Goal: Information Seeking & Learning: Learn about a topic

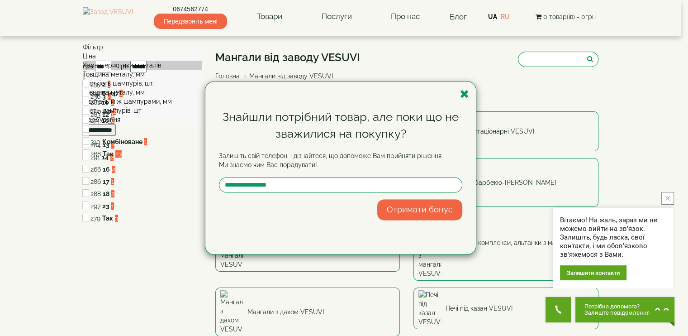
drag, startPoint x: 464, startPoint y: 93, endPoint x: 463, endPoint y: 99, distance: 5.9
click at [464, 93] on icon "button" at bounding box center [464, 93] width 9 height 11
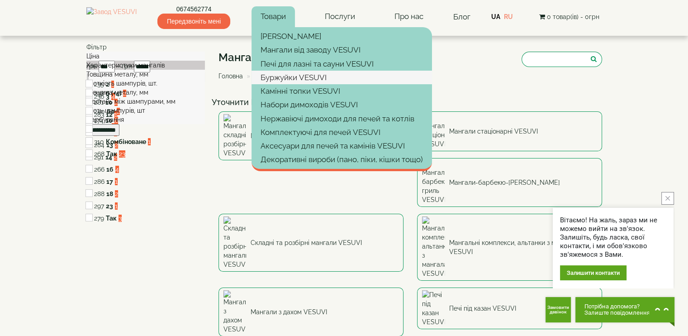
click at [288, 74] on link "Буржуйки VESUVI" at bounding box center [341, 78] width 180 height 14
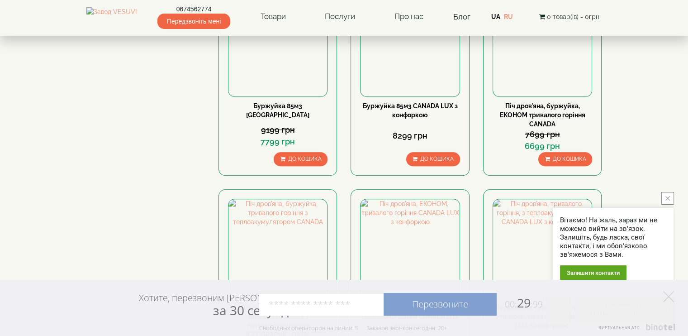
scroll to position [678, 0]
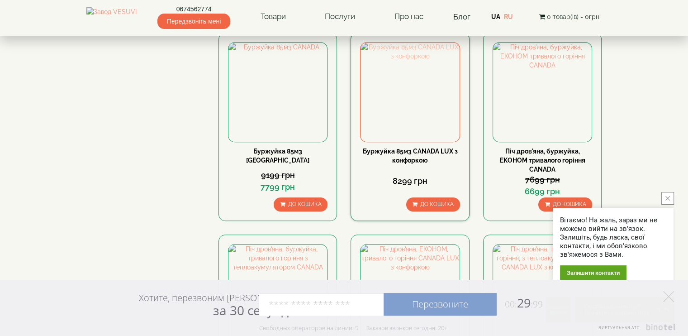
drag, startPoint x: 400, startPoint y: 97, endPoint x: 398, endPoint y: 93, distance: 4.9
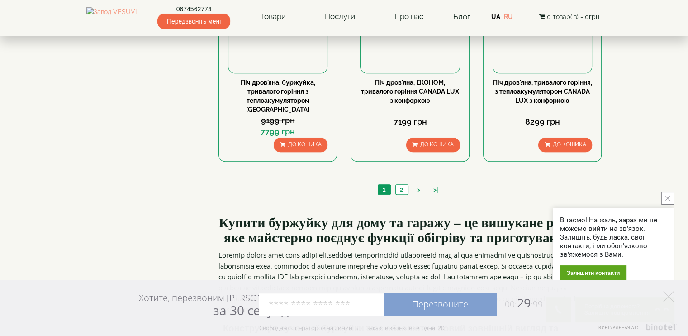
scroll to position [950, 0]
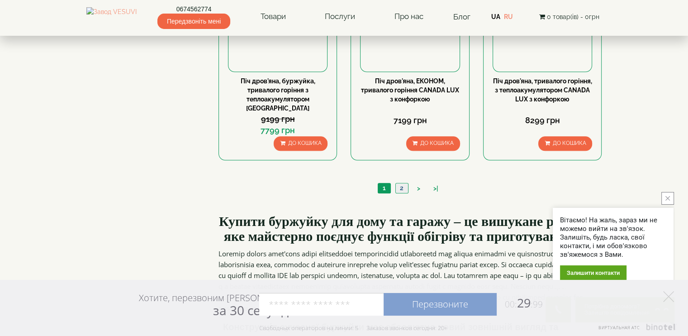
click at [402, 183] on link "2" at bounding box center [401, 187] width 13 height 9
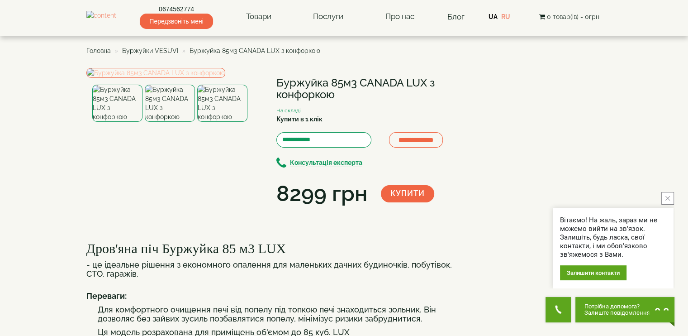
click at [164, 78] on img at bounding box center [155, 73] width 139 height 10
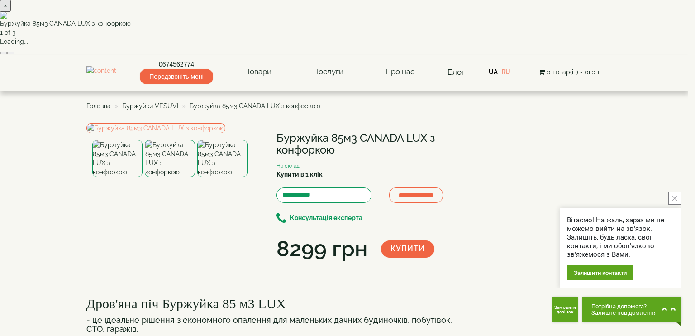
click at [14, 54] on button "button" at bounding box center [10, 53] width 7 height 3
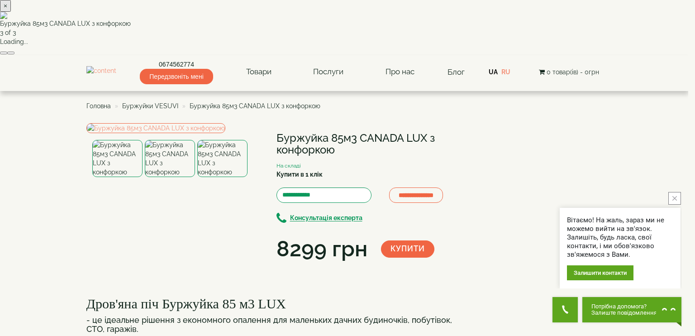
click at [14, 54] on button "button" at bounding box center [10, 53] width 7 height 3
click at [11, 12] on button "×" at bounding box center [5, 6] width 11 height 12
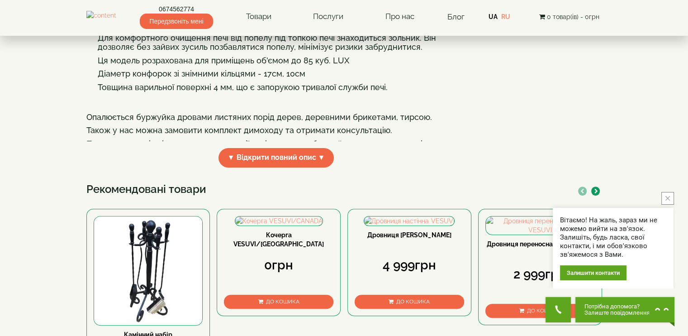
scroll to position [317, 0]
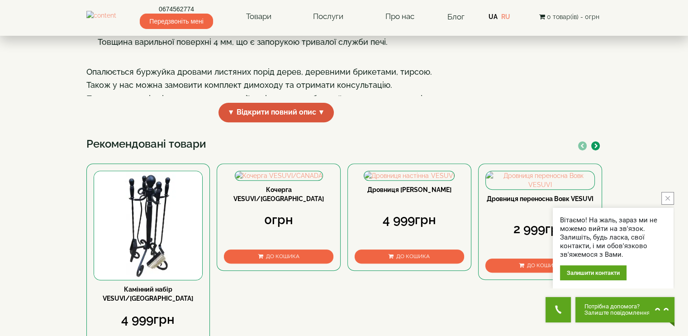
click at [286, 122] on span "▼ Відкрити повний опис ▼" at bounding box center [276, 112] width 116 height 19
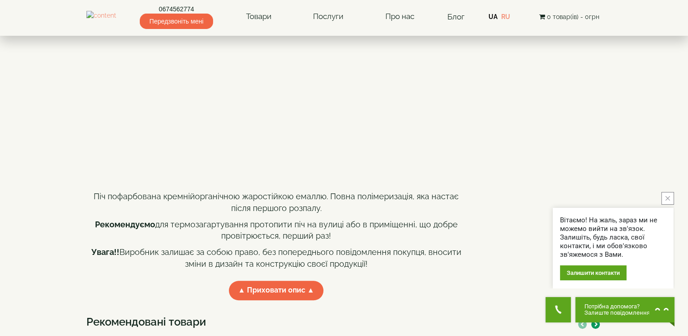
scroll to position [543, 0]
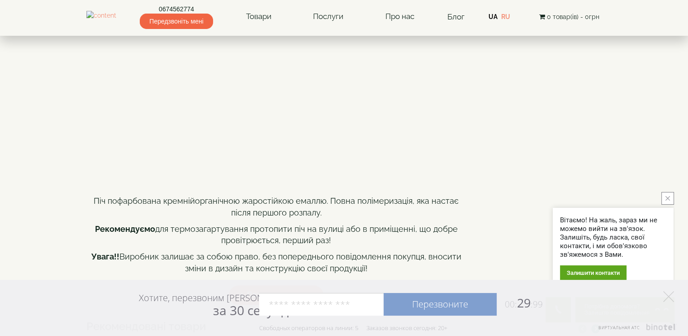
click at [669, 198] on button "close button" at bounding box center [667, 198] width 13 height 13
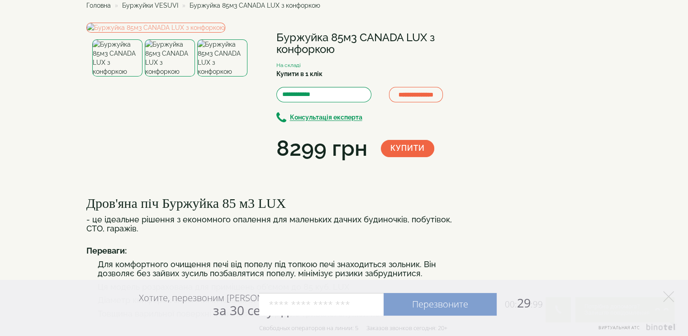
scroll to position [0, 0]
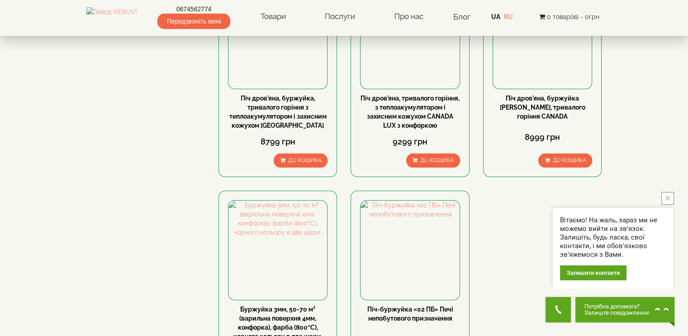
scroll to position [90, 0]
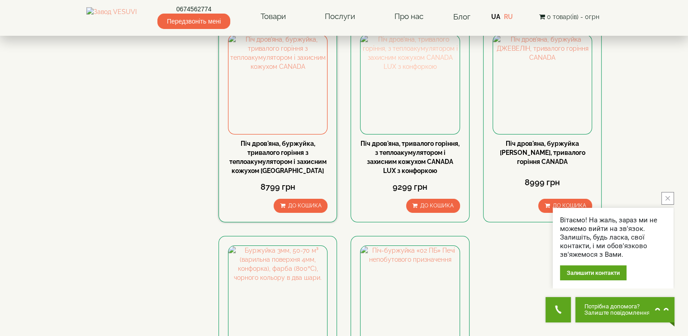
drag, startPoint x: 402, startPoint y: 95, endPoint x: 336, endPoint y: 92, distance: 65.6
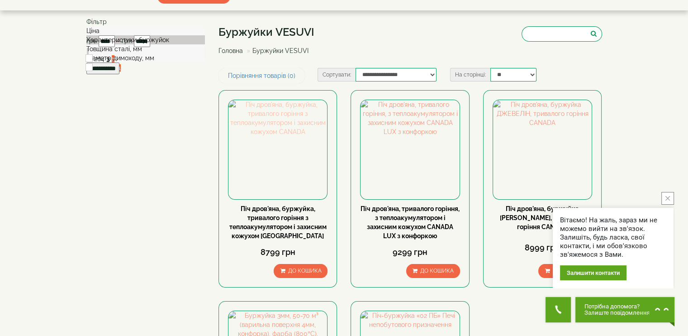
scroll to position [0, 0]
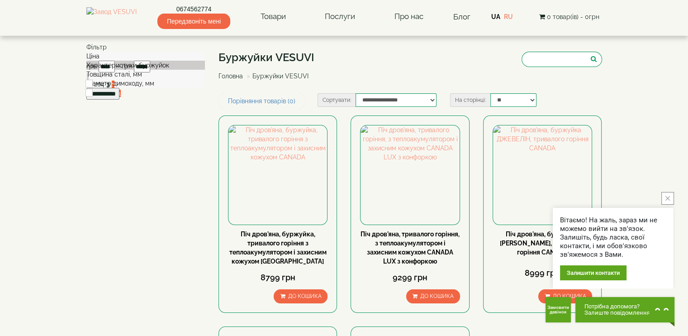
click at [154, 87] on span at bounding box center [154, 83] width 0 height 7
click at [142, 78] on span at bounding box center [142, 74] width 0 height 7
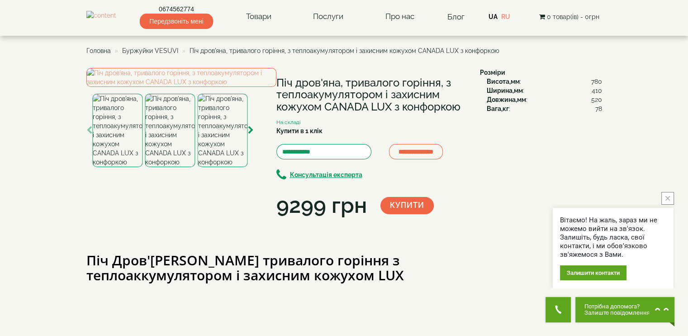
click at [223, 167] on img at bounding box center [223, 130] width 50 height 73
click at [119, 167] on img at bounding box center [117, 130] width 50 height 73
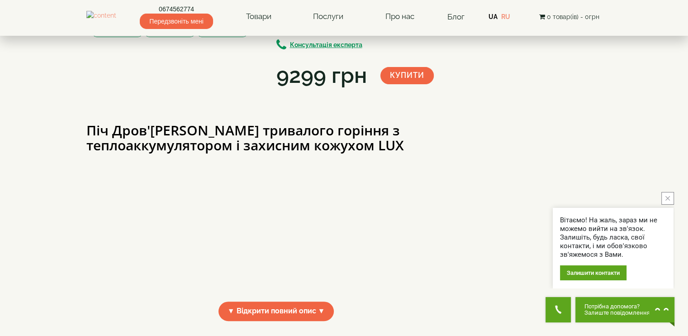
scroll to position [90, 0]
